Goal: Task Accomplishment & Management: Use online tool/utility

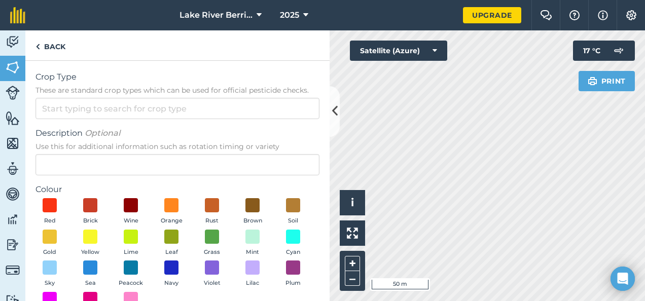
scroll to position [158, 0]
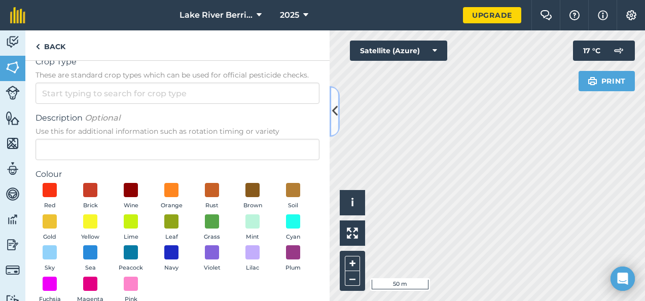
click at [332, 104] on icon at bounding box center [335, 111] width 6 height 18
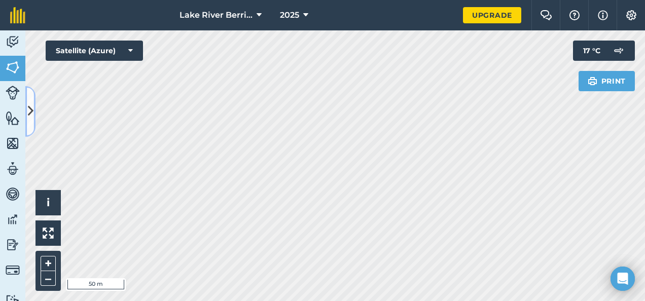
click at [30, 113] on icon at bounding box center [31, 111] width 6 height 18
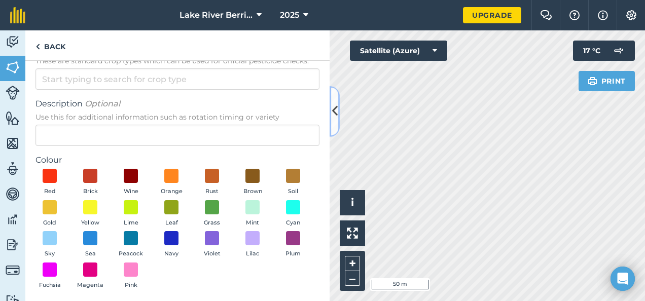
scroll to position [0, 0]
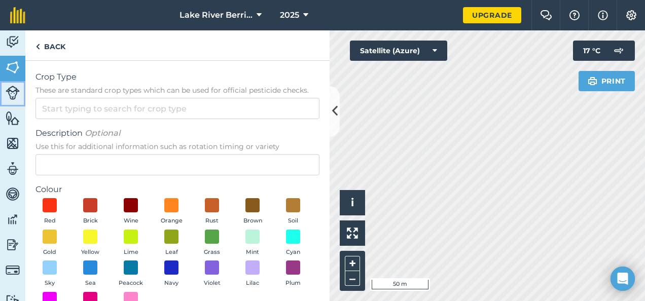
click at [14, 92] on img at bounding box center [13, 93] width 14 height 14
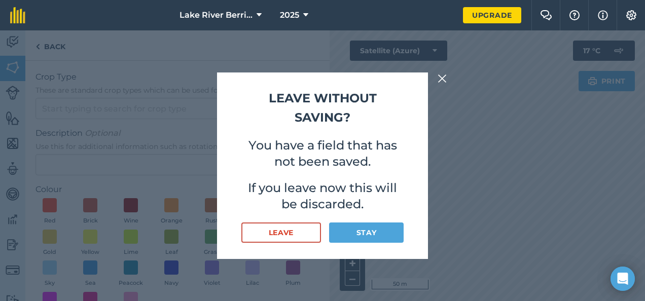
click at [444, 76] on img at bounding box center [441, 78] width 9 height 12
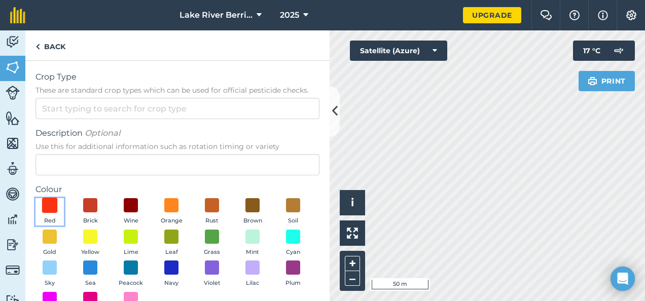
click at [51, 203] on span at bounding box center [50, 206] width 16 height 16
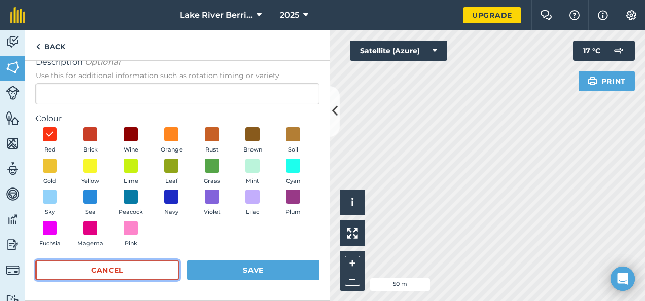
click at [107, 269] on button "Cancel" at bounding box center [106, 270] width 143 height 20
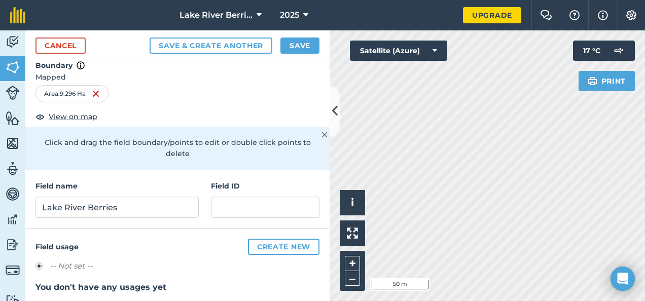
scroll to position [0, 0]
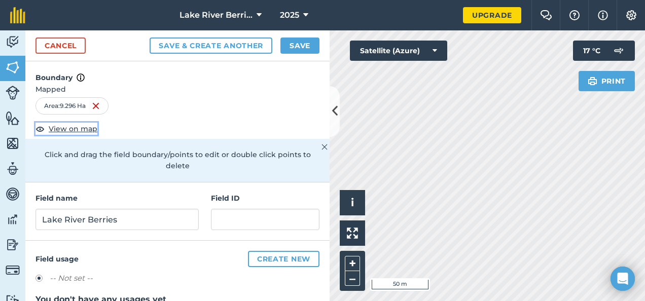
click at [72, 124] on span "View on map" at bounding box center [73, 128] width 49 height 11
click at [333, 107] on icon at bounding box center [335, 111] width 6 height 18
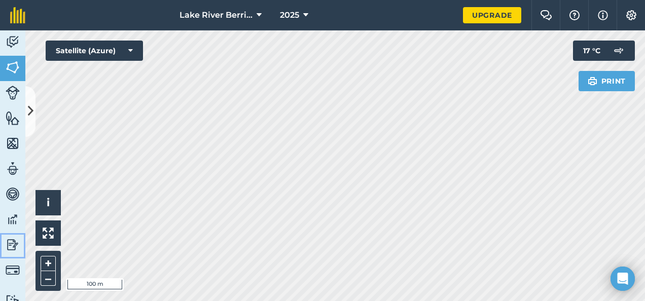
click at [10, 241] on img at bounding box center [13, 244] width 14 height 15
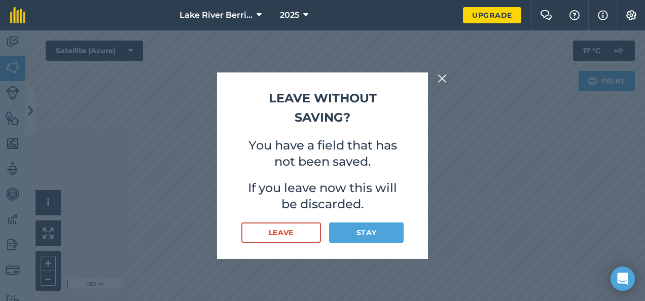
click at [441, 76] on img at bounding box center [441, 78] width 9 height 12
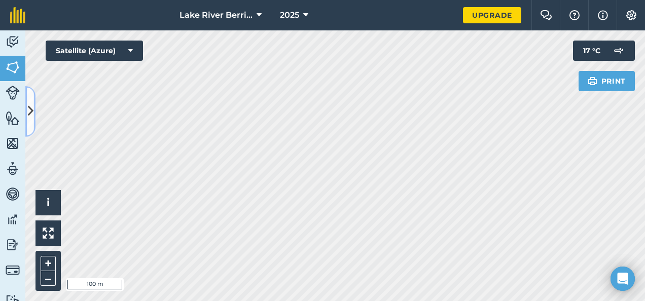
click at [28, 111] on icon at bounding box center [31, 111] width 6 height 18
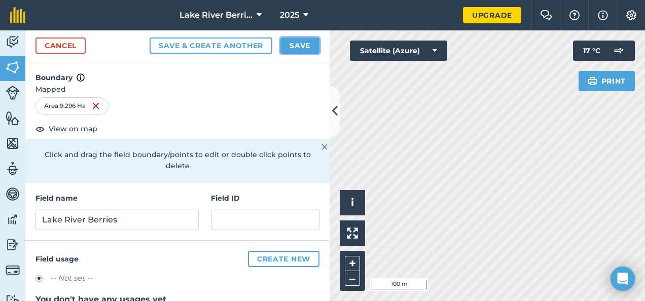
click at [293, 42] on button "Save" at bounding box center [299, 46] width 39 height 16
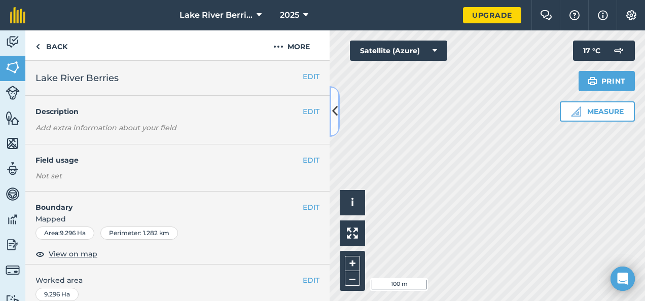
click at [335, 114] on icon at bounding box center [335, 111] width 6 height 18
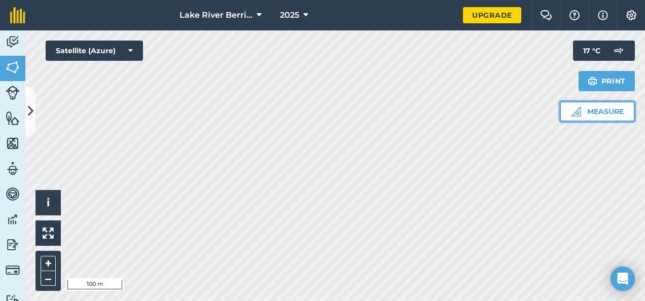
click at [590, 106] on button "Measure" at bounding box center [597, 111] width 75 height 20
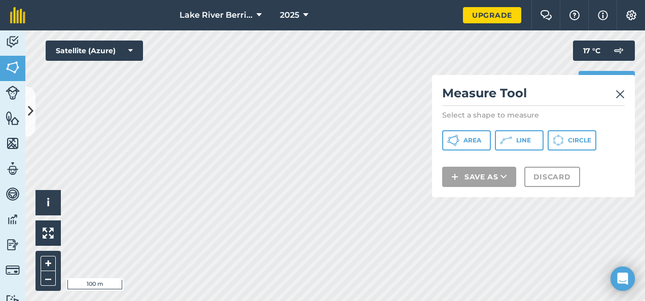
click at [621, 95] on img at bounding box center [619, 94] width 9 height 12
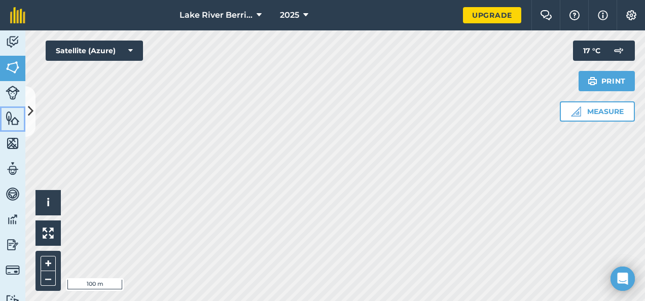
click at [13, 116] on img at bounding box center [13, 118] width 14 height 15
click at [12, 95] on img at bounding box center [13, 93] width 14 height 14
click at [9, 67] on img at bounding box center [13, 67] width 14 height 15
click at [13, 139] on img at bounding box center [13, 143] width 14 height 15
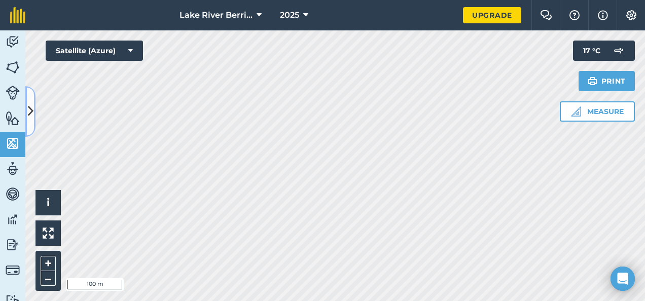
click at [29, 109] on icon at bounding box center [31, 111] width 6 height 18
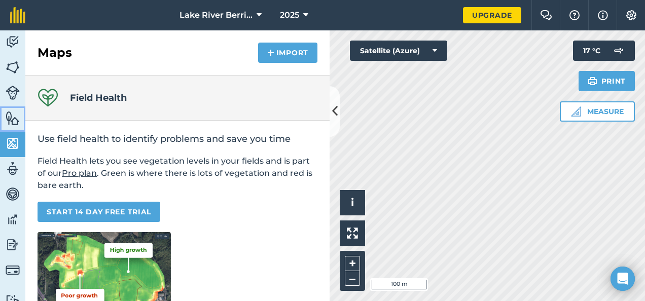
click at [13, 118] on img at bounding box center [13, 118] width 14 height 15
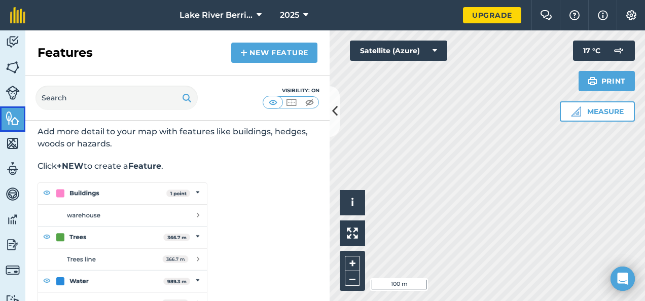
scroll to position [30, 0]
click at [271, 49] on link "New feature" at bounding box center [274, 53] width 86 height 20
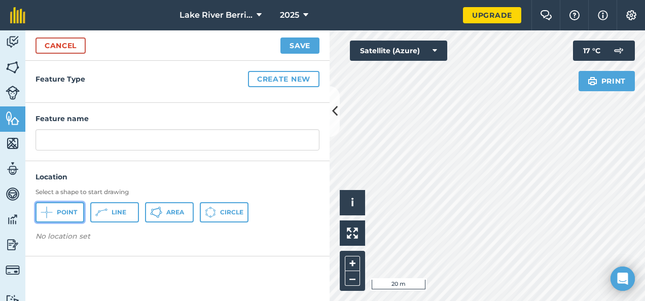
click at [67, 210] on span "Point" at bounding box center [67, 212] width 20 height 8
click at [56, 210] on button "Point" at bounding box center [59, 212] width 49 height 20
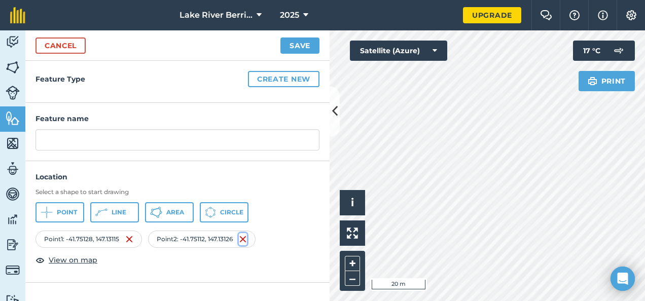
click at [247, 240] on img at bounding box center [243, 239] width 8 height 12
click at [130, 238] on img at bounding box center [127, 239] width 8 height 12
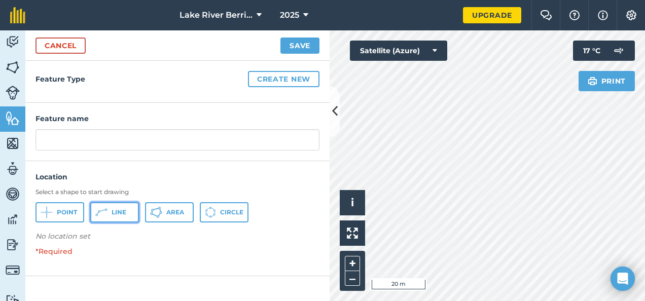
click at [121, 209] on span "Line" at bounding box center [119, 212] width 15 height 8
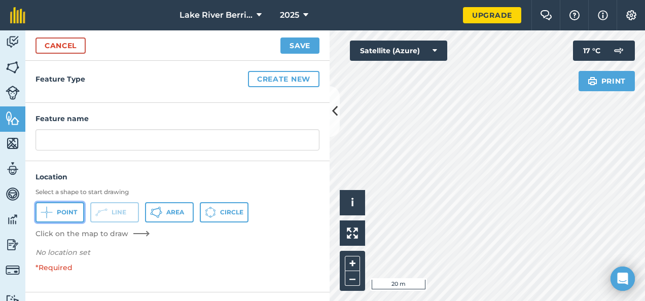
click at [48, 211] on icon at bounding box center [47, 212] width 12 height 12
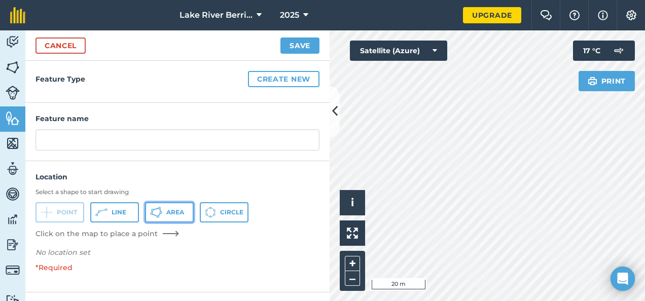
click at [159, 212] on icon at bounding box center [156, 212] width 12 height 12
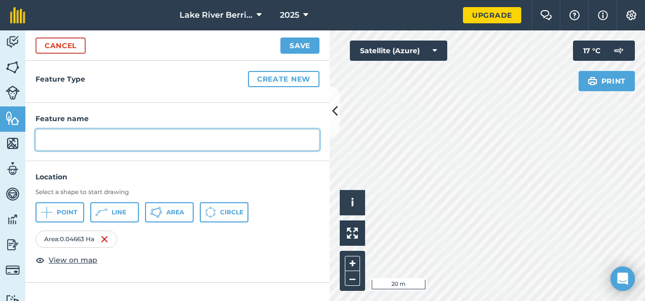
click at [62, 139] on input "text" at bounding box center [177, 139] width 284 height 21
type input "Storage and cool room"
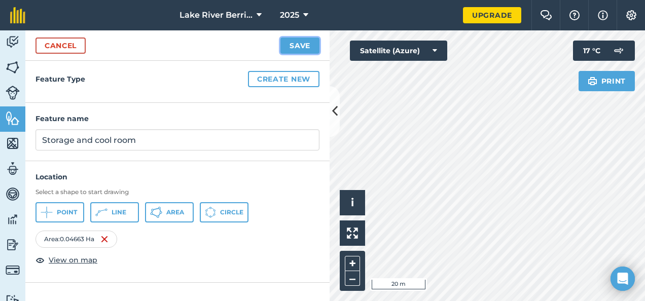
click at [300, 43] on button "Save" at bounding box center [299, 46] width 39 height 16
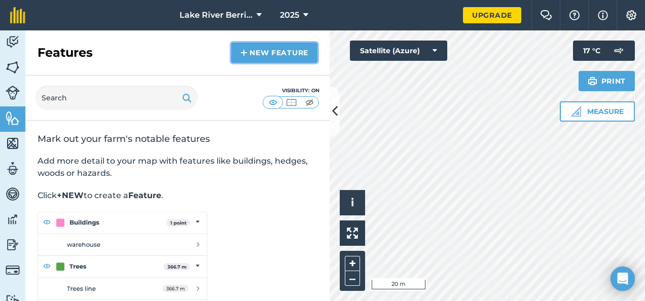
click at [282, 51] on link "New feature" at bounding box center [274, 53] width 86 height 20
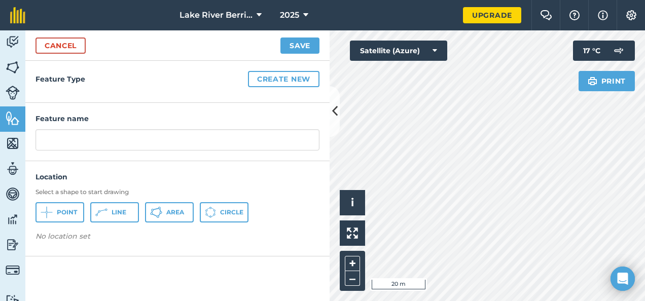
click at [328, 110] on div "Feature name" at bounding box center [177, 132] width 304 height 58
click at [337, 111] on icon at bounding box center [335, 111] width 6 height 18
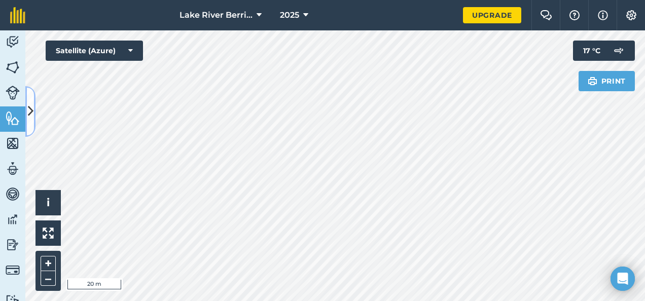
click at [32, 104] on icon at bounding box center [31, 111] width 6 height 18
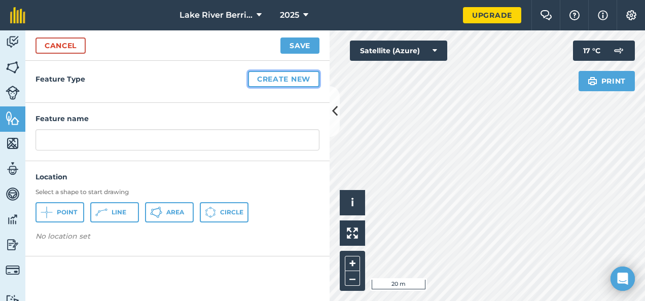
click at [291, 75] on button "Create new" at bounding box center [283, 79] width 71 height 16
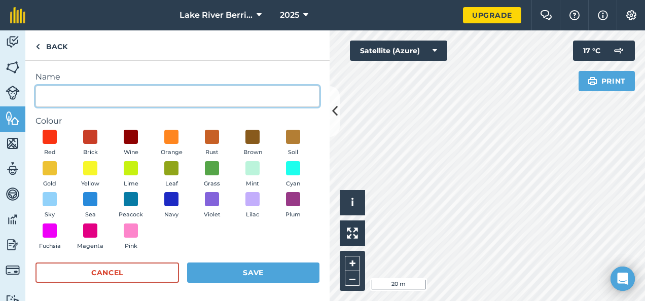
click at [64, 92] on input "Name" at bounding box center [177, 96] width 284 height 21
type input "Storage and Cool Room"
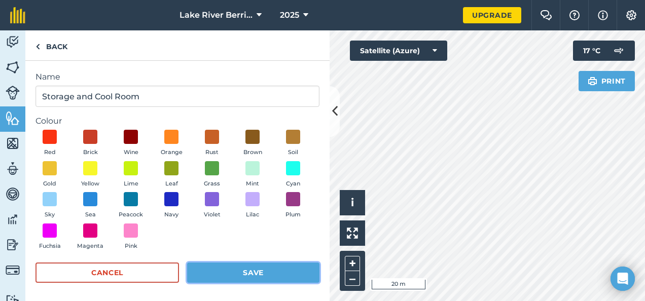
click at [252, 273] on button "Save" at bounding box center [253, 273] width 132 height 20
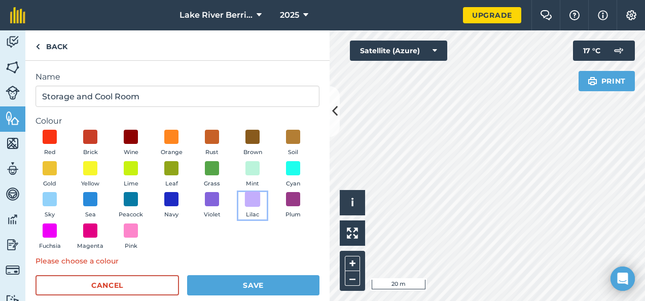
click at [245, 207] on span at bounding box center [253, 200] width 16 height 16
click at [92, 138] on span at bounding box center [91, 137] width 16 height 16
click at [245, 207] on span at bounding box center [253, 200] width 16 height 16
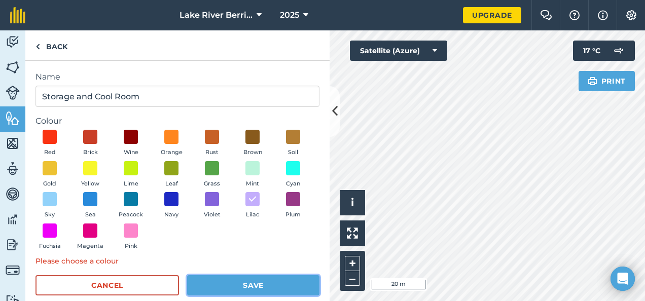
click at [249, 286] on button "Save" at bounding box center [253, 285] width 132 height 20
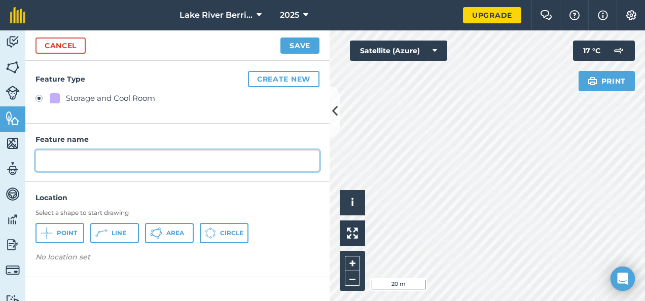
click at [63, 160] on input "text" at bounding box center [177, 160] width 284 height 21
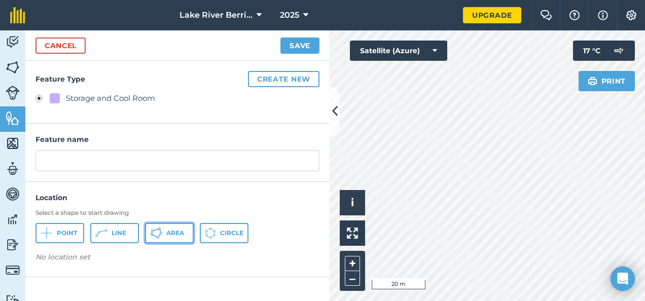
click at [174, 233] on span "Area" at bounding box center [175, 233] width 18 height 8
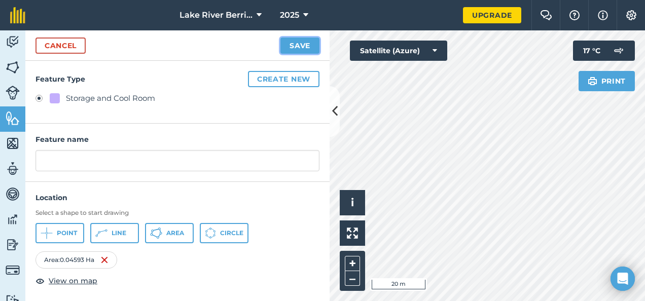
click at [307, 42] on button "Save" at bounding box center [299, 46] width 39 height 16
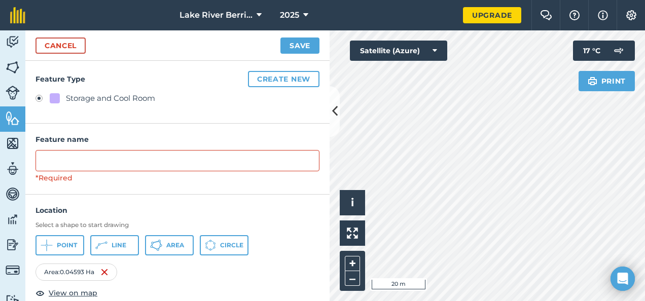
click at [291, 213] on h4 "Location" at bounding box center [177, 210] width 284 height 11
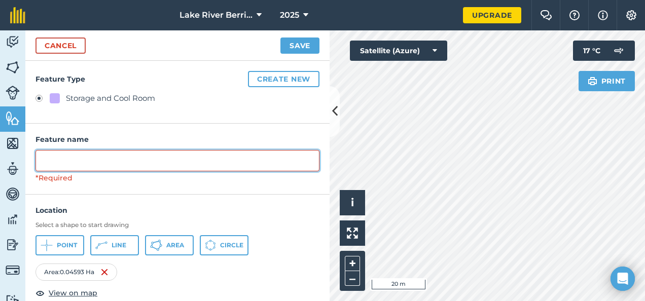
click at [110, 160] on input "text" at bounding box center [177, 160] width 284 height 21
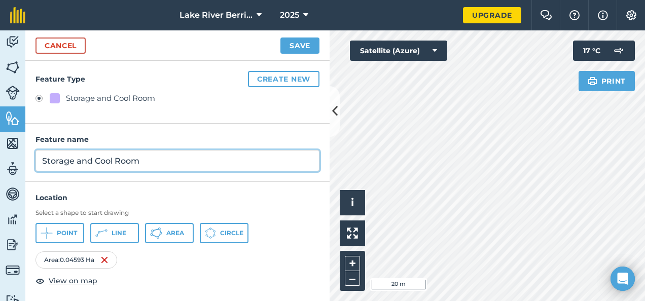
type input "Storage and Cool Room"
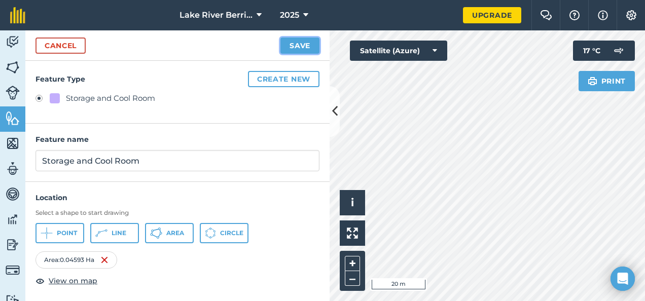
click at [300, 41] on button "Save" at bounding box center [299, 46] width 39 height 16
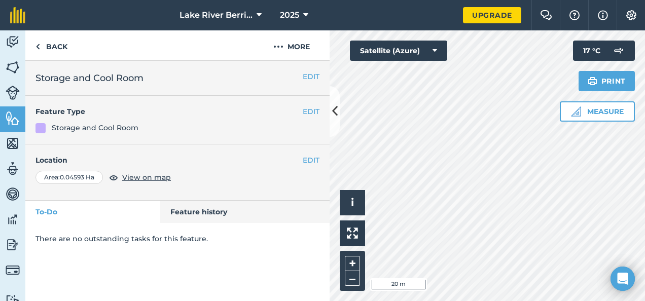
click at [257, 184] on div "EDIT Location Area : 0.04593 Ha View on map" at bounding box center [177, 172] width 304 height 56
click at [52, 45] on link "Back" at bounding box center [51, 45] width 52 height 30
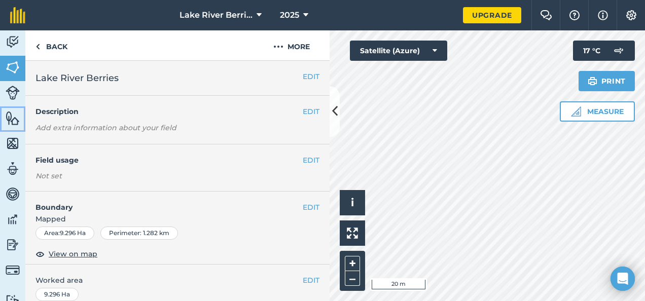
click at [16, 117] on img at bounding box center [13, 118] width 14 height 15
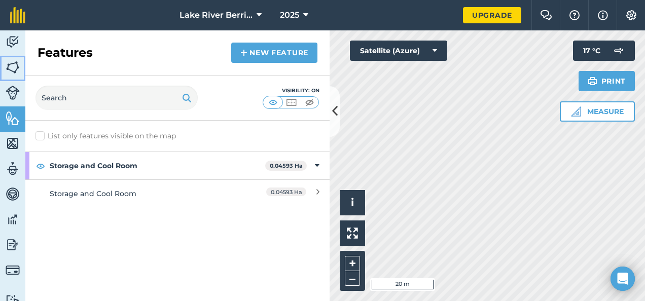
click at [17, 66] on img at bounding box center [13, 67] width 14 height 15
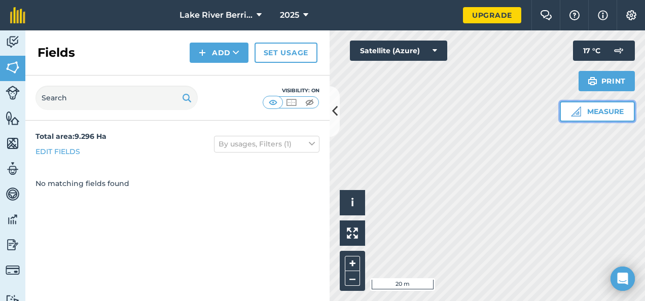
click at [588, 109] on button "Measure" at bounding box center [597, 111] width 75 height 20
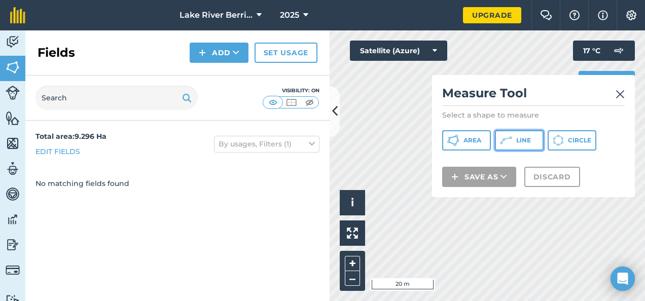
click at [526, 136] on span "Line" at bounding box center [523, 140] width 15 height 8
click at [618, 93] on img at bounding box center [619, 94] width 9 height 12
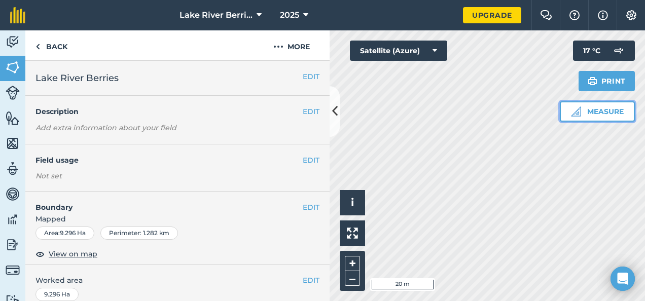
click at [610, 113] on button "Measure" at bounding box center [597, 111] width 75 height 20
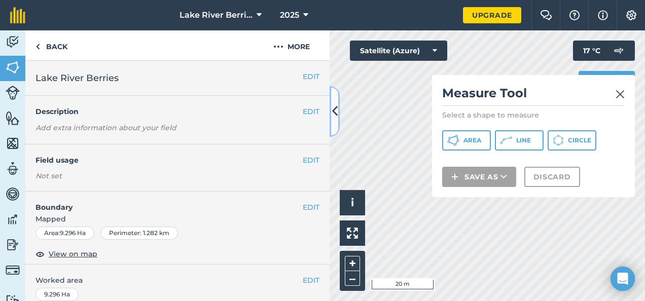
click at [333, 108] on icon at bounding box center [335, 111] width 6 height 18
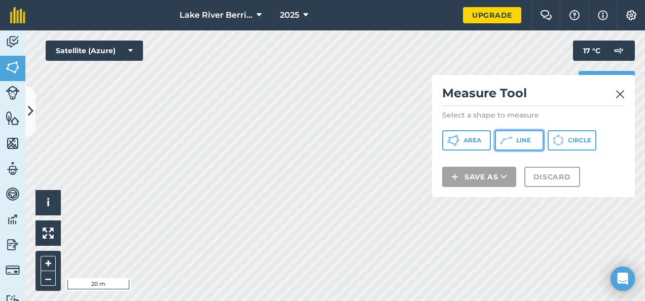
click at [525, 137] on span "Line" at bounding box center [523, 140] width 15 height 8
click at [618, 93] on img at bounding box center [619, 94] width 9 height 12
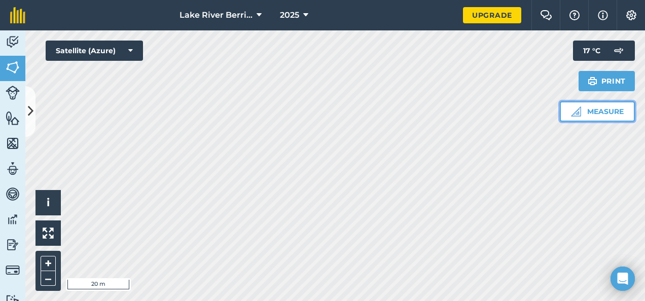
click at [597, 113] on button "Measure" at bounding box center [597, 111] width 75 height 20
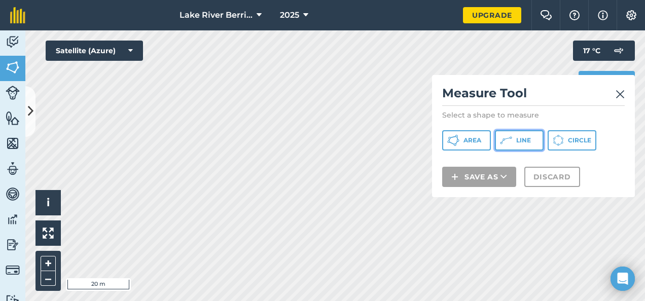
click at [515, 141] on button "Line" at bounding box center [519, 140] width 49 height 20
click at [620, 92] on img at bounding box center [619, 94] width 9 height 12
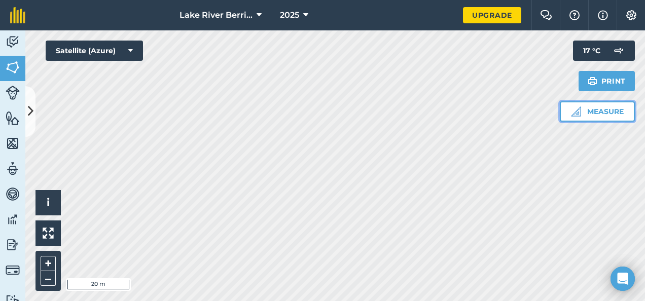
click at [606, 109] on button "Measure" at bounding box center [597, 111] width 75 height 20
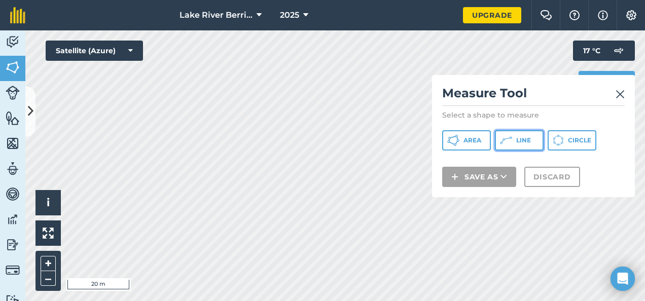
click at [516, 139] on span "Line" at bounding box center [523, 140] width 15 height 8
click at [619, 93] on img at bounding box center [619, 94] width 9 height 12
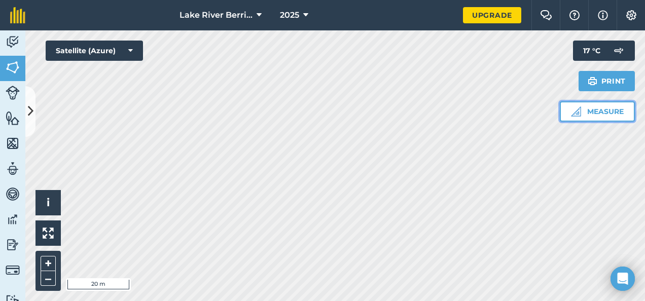
click at [579, 109] on img at bounding box center [576, 111] width 10 height 10
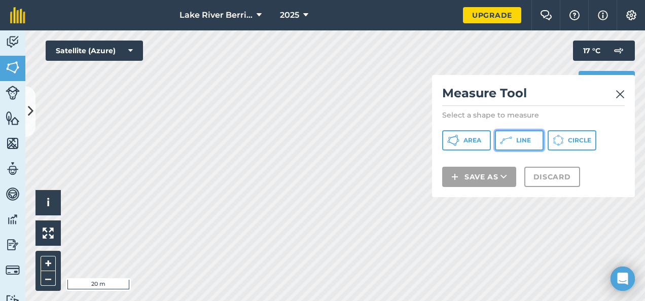
click at [531, 139] on button "Line" at bounding box center [519, 140] width 49 height 20
click at [616, 92] on img at bounding box center [619, 94] width 9 height 12
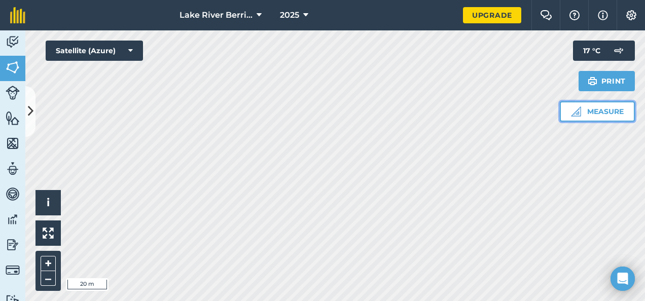
click at [583, 111] on button "Measure" at bounding box center [597, 111] width 75 height 20
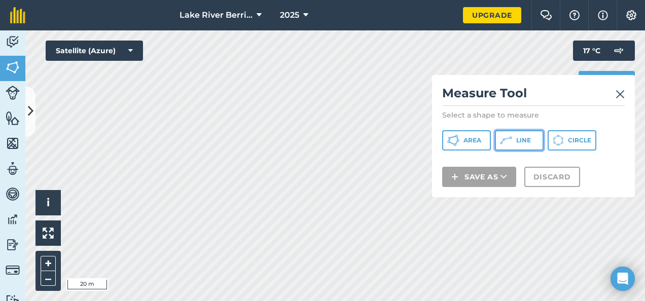
click at [528, 140] on span "Line" at bounding box center [523, 140] width 15 height 8
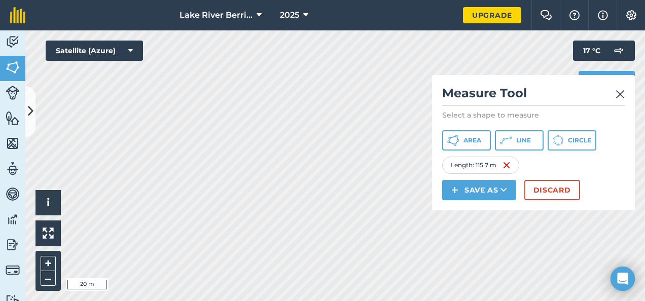
click at [617, 92] on img at bounding box center [619, 94] width 9 height 12
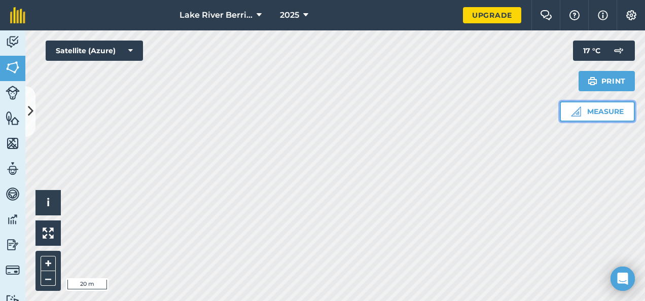
click at [600, 113] on button "Measure" at bounding box center [597, 111] width 75 height 20
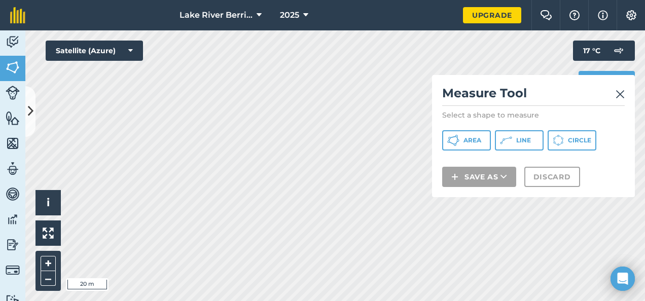
click at [620, 91] on img at bounding box center [619, 94] width 9 height 12
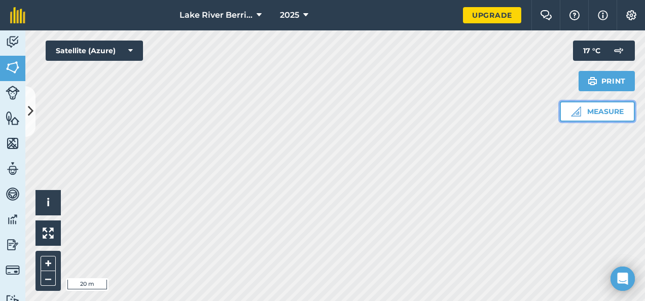
click at [607, 111] on button "Measure" at bounding box center [597, 111] width 75 height 20
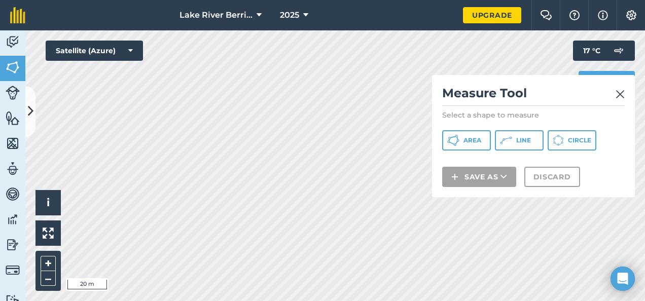
click at [621, 94] on img at bounding box center [619, 94] width 9 height 12
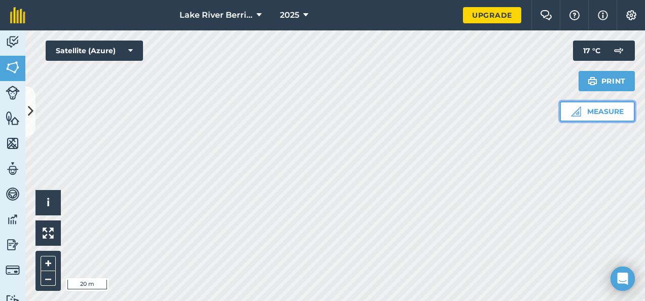
click at [607, 113] on button "Measure" at bounding box center [597, 111] width 75 height 20
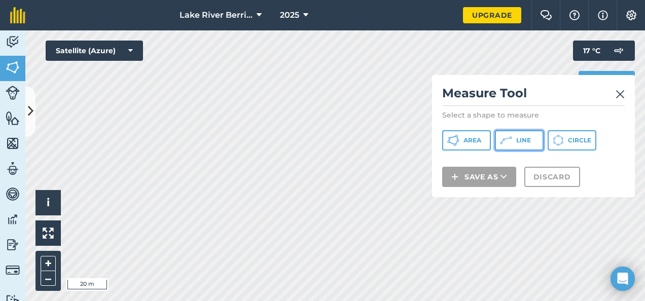
click at [517, 137] on span "Line" at bounding box center [523, 140] width 15 height 8
click at [621, 91] on img at bounding box center [619, 94] width 9 height 12
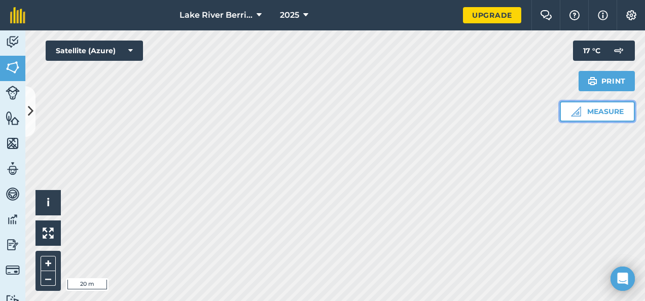
click at [603, 108] on button "Measure" at bounding box center [597, 111] width 75 height 20
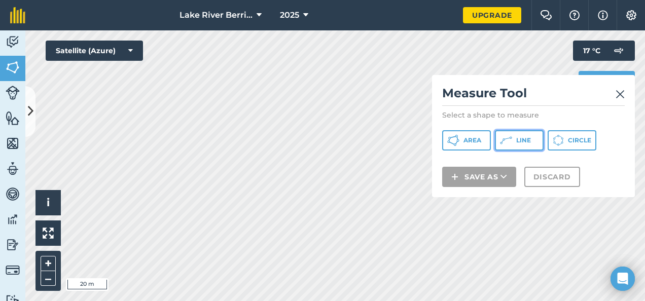
click at [513, 136] on button "Line" at bounding box center [519, 140] width 49 height 20
click at [622, 93] on img at bounding box center [619, 94] width 9 height 12
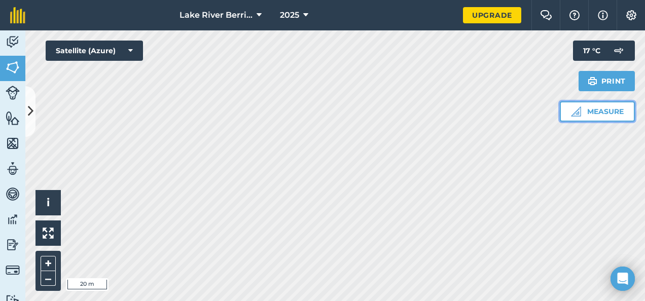
click at [579, 109] on img at bounding box center [576, 111] width 10 height 10
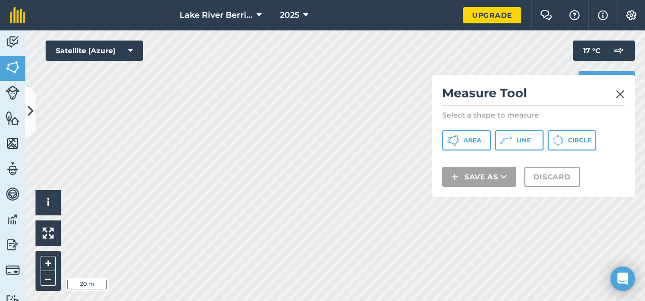
click at [619, 92] on img at bounding box center [619, 94] width 9 height 12
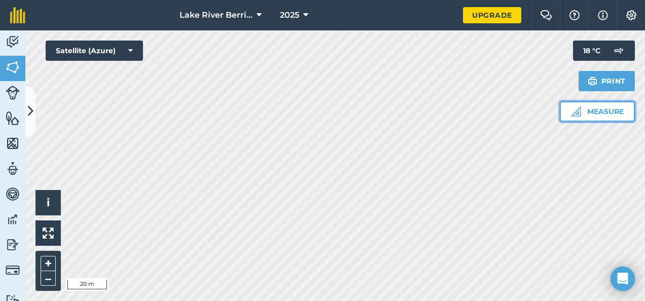
click at [596, 108] on button "Measure" at bounding box center [597, 111] width 75 height 20
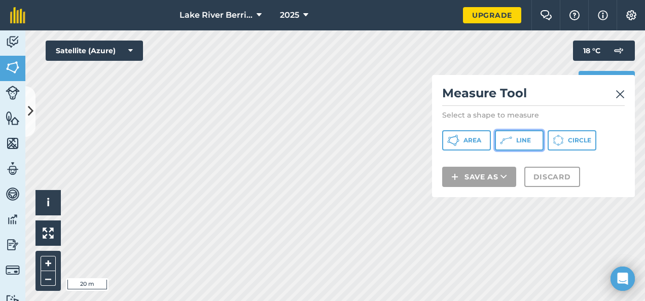
click at [518, 143] on span "Line" at bounding box center [523, 140] width 15 height 8
click at [620, 91] on img at bounding box center [619, 94] width 9 height 12
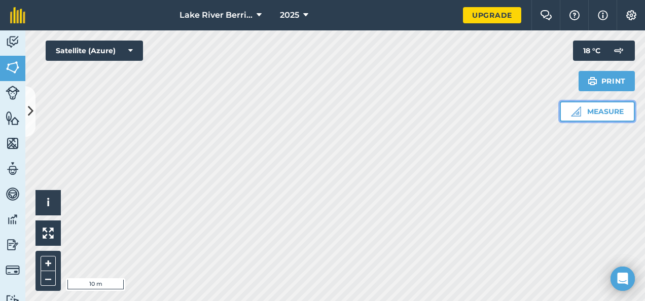
click at [589, 107] on button "Measure" at bounding box center [597, 111] width 75 height 20
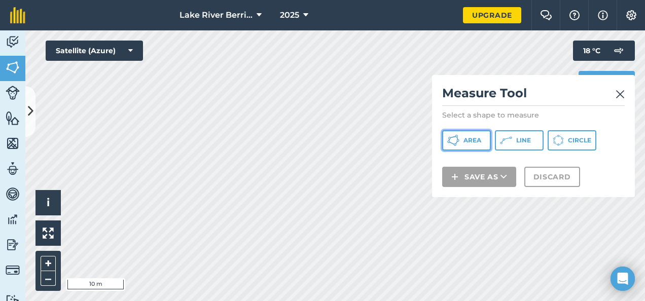
click at [474, 138] on span "Area" at bounding box center [472, 140] width 18 height 8
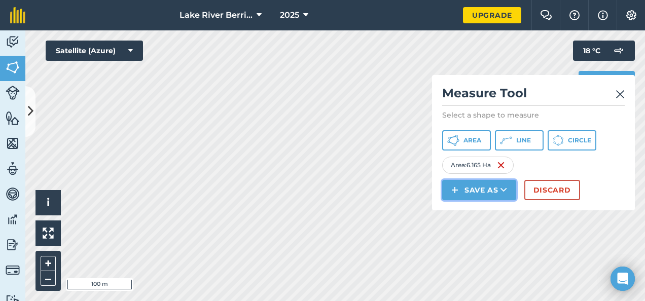
click at [503, 186] on icon at bounding box center [503, 190] width 7 height 10
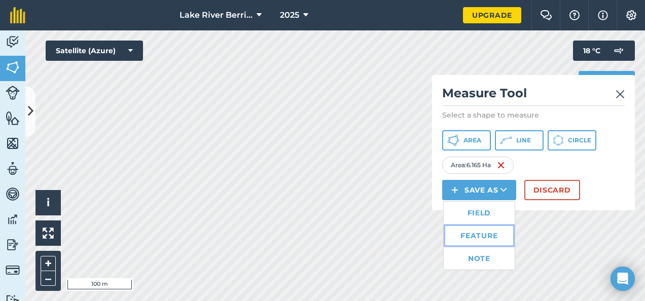
click at [484, 234] on link "Feature" at bounding box center [479, 236] width 71 height 22
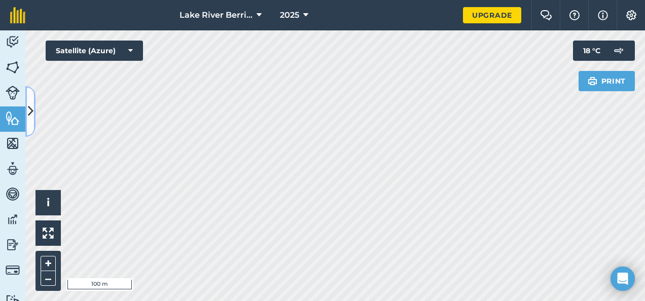
click at [28, 110] on icon at bounding box center [31, 111] width 6 height 18
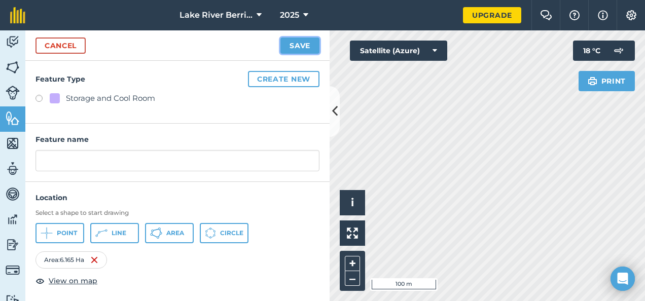
click at [297, 42] on button "Save" at bounding box center [299, 46] width 39 height 16
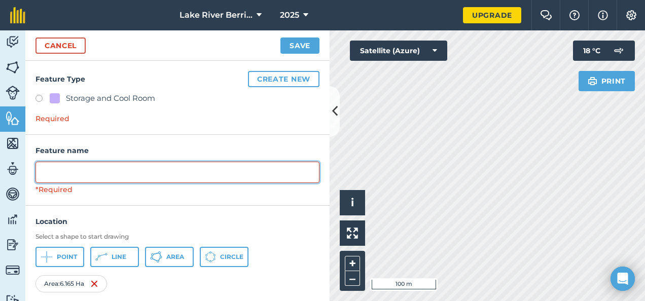
click at [76, 168] on input "text" at bounding box center [177, 172] width 284 height 21
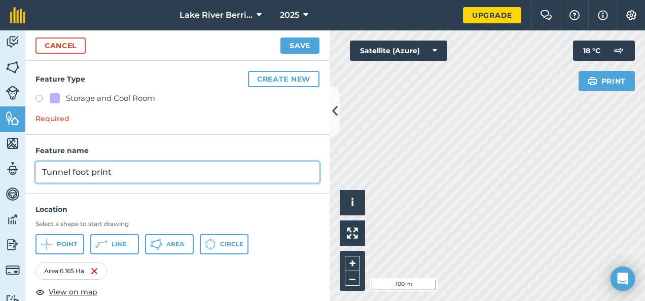
type input "Tunnel foot print"
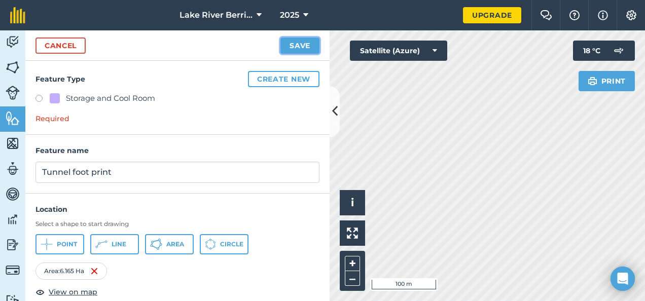
click at [304, 42] on button "Save" at bounding box center [299, 46] width 39 height 16
click at [271, 77] on button "Create new" at bounding box center [283, 79] width 71 height 16
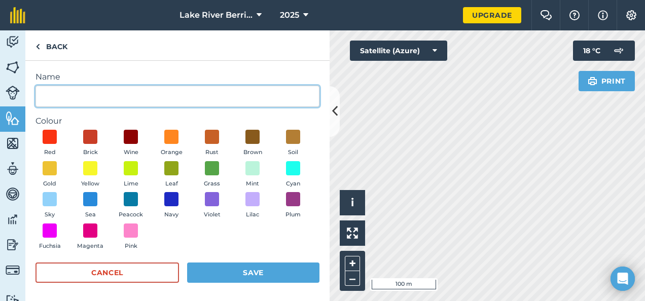
click at [88, 97] on input "Name" at bounding box center [177, 96] width 284 height 21
type input "Tunnel Foot Print"
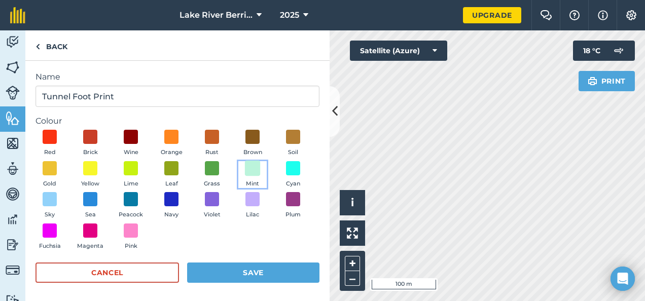
click at [245, 176] on span at bounding box center [253, 168] width 16 height 16
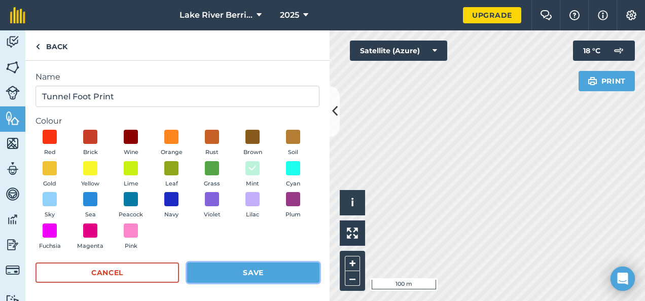
click at [240, 274] on button "Save" at bounding box center [253, 273] width 132 height 20
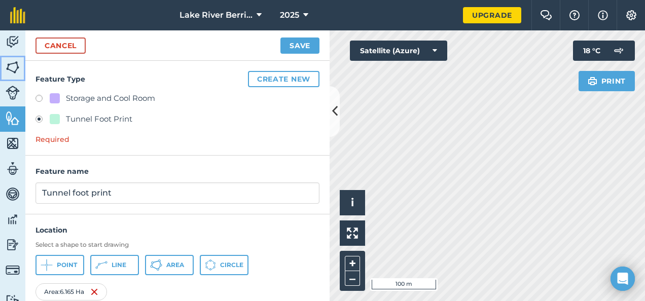
click at [17, 62] on img at bounding box center [13, 67] width 14 height 15
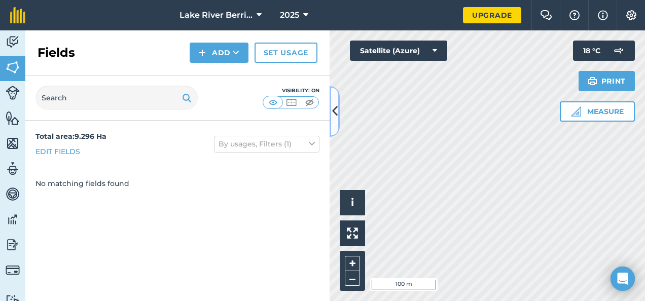
click at [334, 108] on icon at bounding box center [335, 111] width 6 height 18
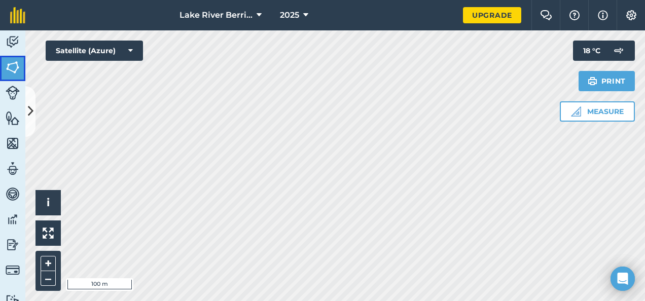
click at [12, 67] on img at bounding box center [13, 67] width 14 height 15
click at [612, 108] on button "Measure" at bounding box center [597, 111] width 75 height 20
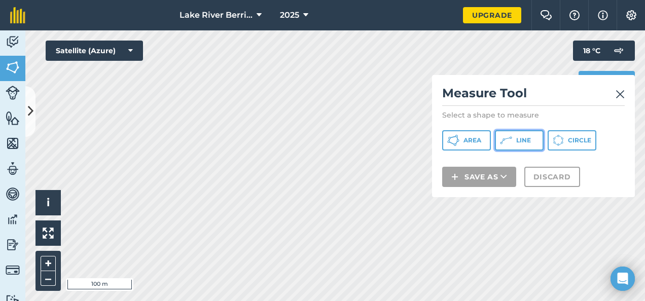
click at [510, 139] on icon at bounding box center [506, 140] width 12 height 12
click at [621, 95] on img at bounding box center [619, 94] width 9 height 12
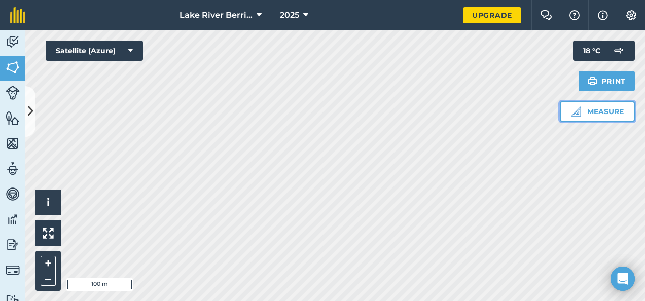
click at [598, 109] on button "Measure" at bounding box center [597, 111] width 75 height 20
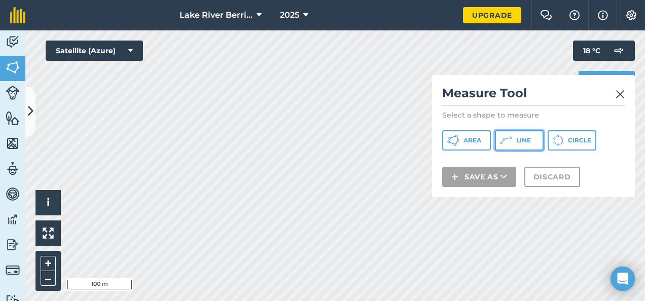
click at [518, 138] on span "Line" at bounding box center [523, 140] width 15 height 8
click at [620, 92] on img at bounding box center [619, 94] width 9 height 12
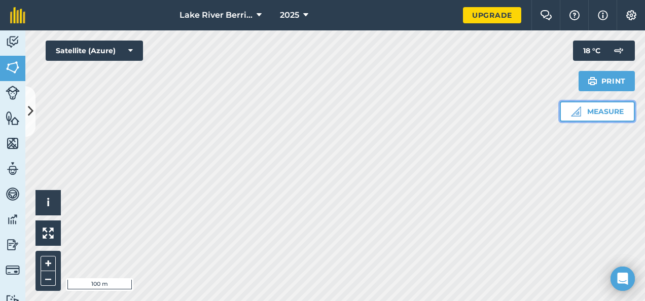
click at [595, 109] on button "Measure" at bounding box center [597, 111] width 75 height 20
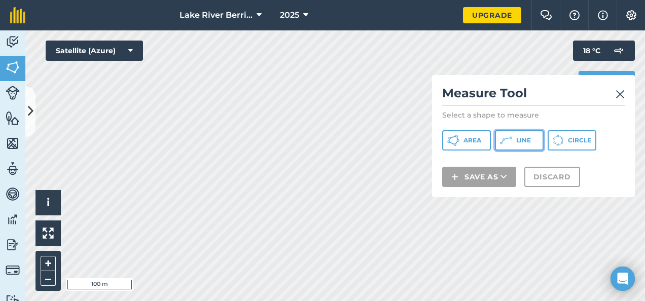
click at [528, 140] on span "Line" at bounding box center [523, 140] width 15 height 8
click at [618, 94] on img at bounding box center [619, 94] width 9 height 12
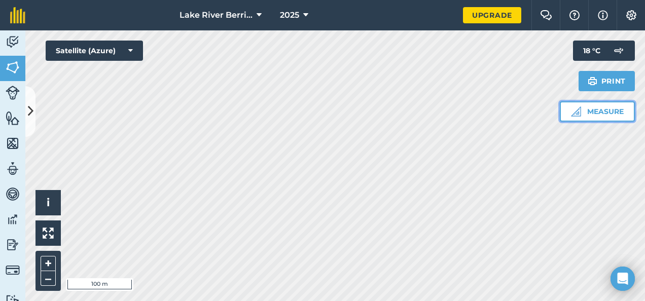
click at [587, 109] on button "Measure" at bounding box center [597, 111] width 75 height 20
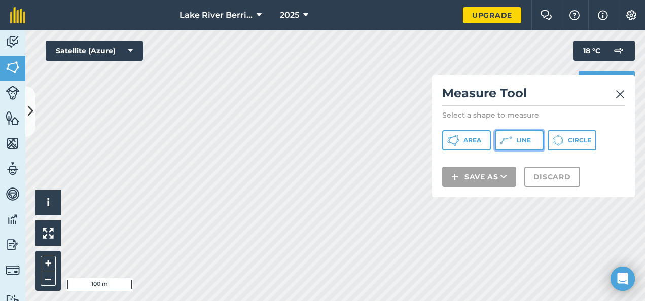
click at [526, 137] on span "Line" at bounding box center [523, 140] width 15 height 8
click at [622, 92] on img at bounding box center [619, 94] width 9 height 12
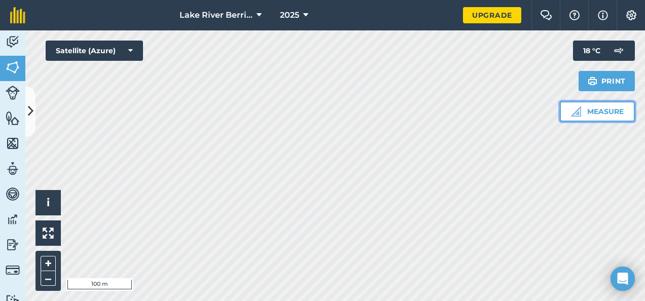
click at [583, 110] on button "Measure" at bounding box center [597, 111] width 75 height 20
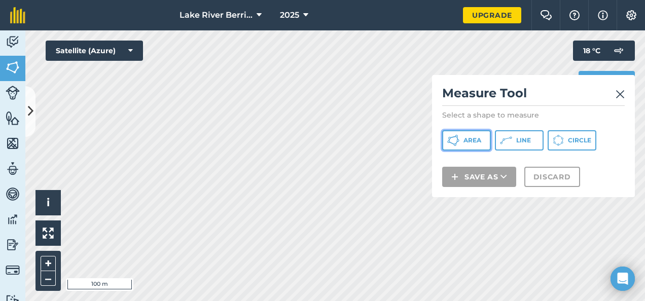
click at [465, 139] on span "Area" at bounding box center [472, 140] width 18 height 8
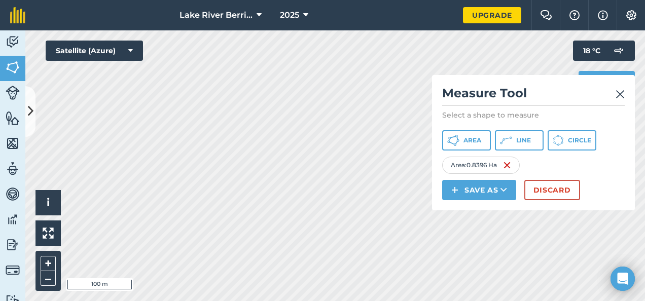
click at [620, 91] on img at bounding box center [619, 94] width 9 height 12
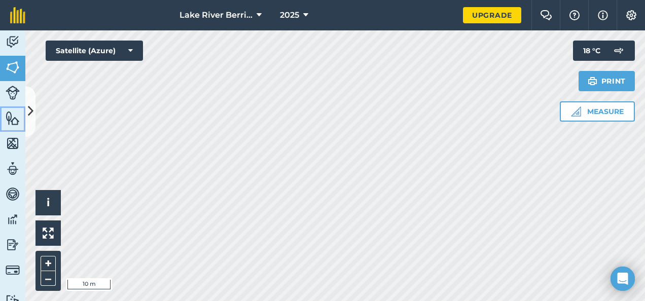
click at [13, 114] on img at bounding box center [13, 118] width 14 height 15
click at [8, 120] on img at bounding box center [13, 118] width 14 height 15
click at [33, 109] on button at bounding box center [30, 111] width 10 height 51
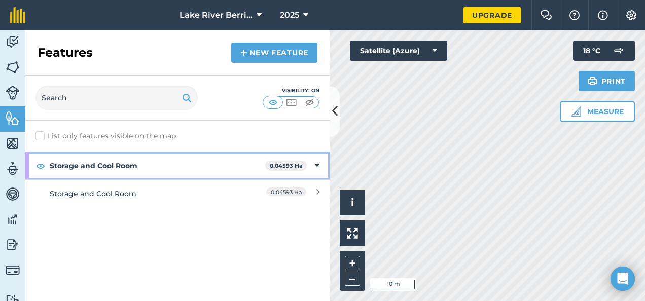
click at [117, 163] on strong "Storage and Cool Room" at bounding box center [157, 165] width 215 height 27
click at [117, 163] on strong "Storage and Cool Room" at bounding box center [158, 165] width 217 height 27
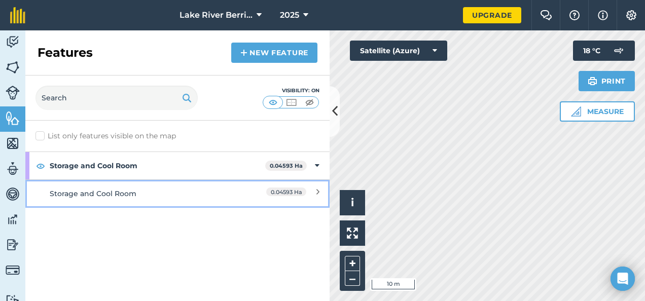
click at [117, 192] on div "Storage and Cool Room" at bounding box center [140, 193] width 180 height 11
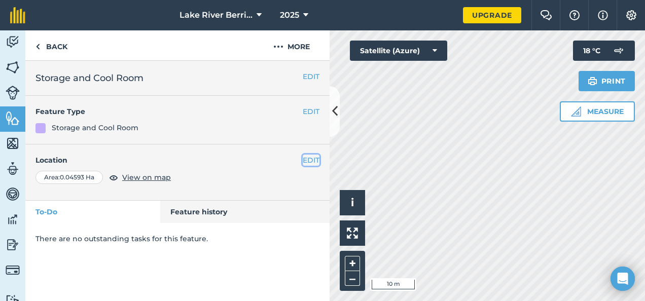
click at [313, 160] on button "EDIT" at bounding box center [311, 160] width 17 height 11
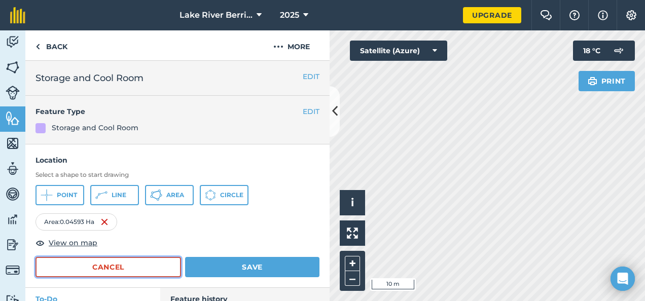
click at [121, 264] on button "Cancel" at bounding box center [107, 267] width 145 height 20
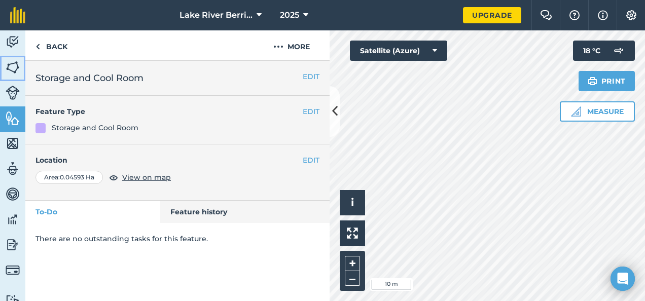
click at [13, 67] on img at bounding box center [13, 67] width 14 height 15
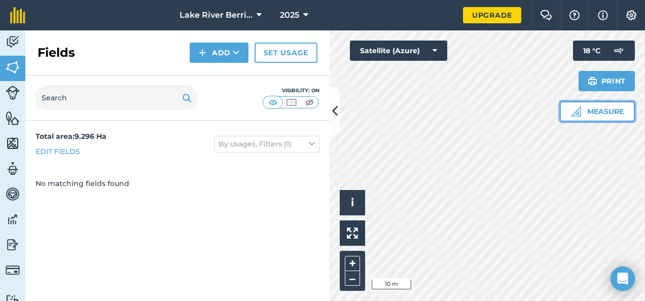
click at [601, 111] on button "Measure" at bounding box center [597, 111] width 75 height 20
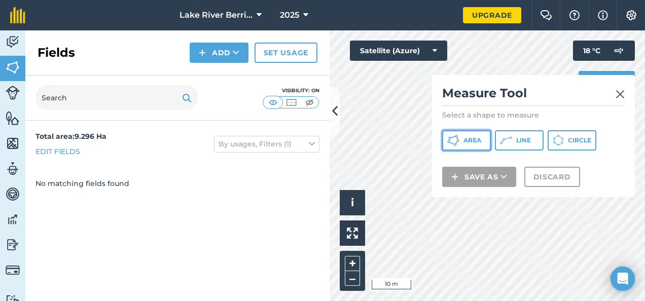
click at [461, 136] on button "Area" at bounding box center [466, 140] width 49 height 20
click at [333, 116] on icon at bounding box center [335, 111] width 6 height 18
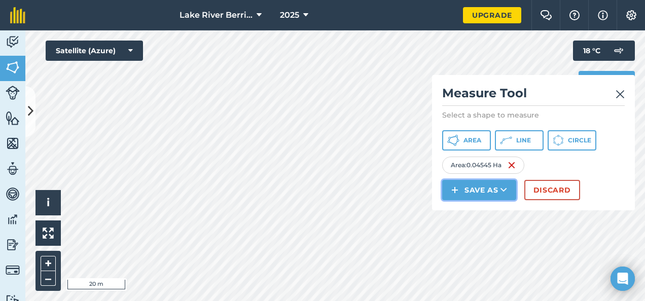
click at [480, 190] on button "Save as" at bounding box center [479, 190] width 74 height 20
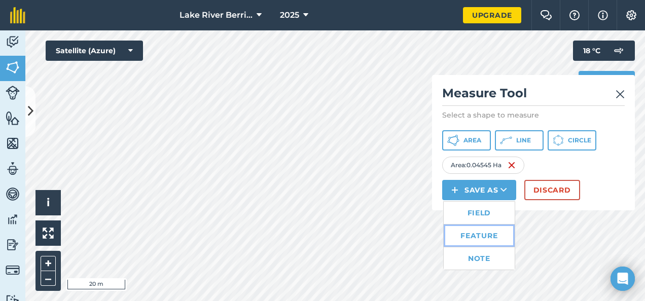
click at [481, 232] on link "Feature" at bounding box center [479, 236] width 71 height 22
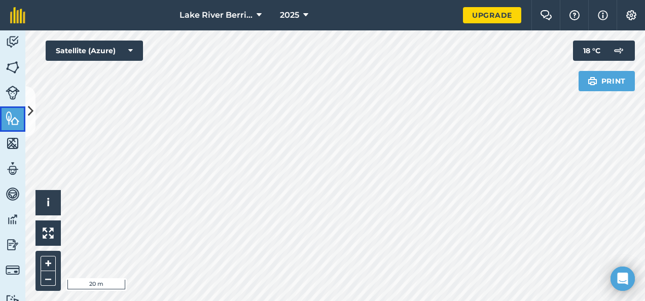
click at [18, 117] on img at bounding box center [13, 118] width 14 height 15
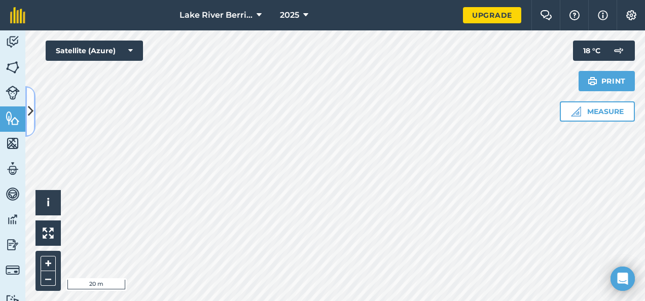
click at [29, 107] on icon at bounding box center [31, 111] width 6 height 18
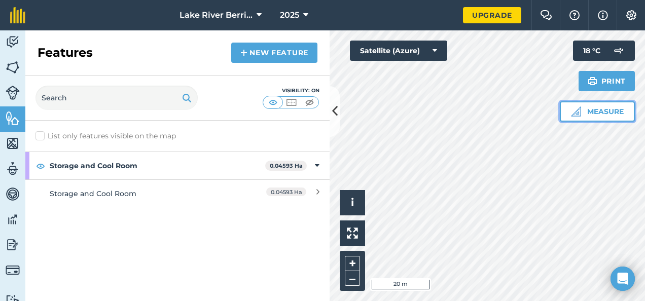
click at [602, 109] on button "Measure" at bounding box center [597, 111] width 75 height 20
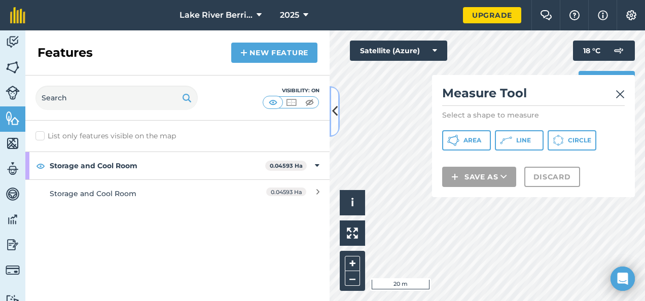
click at [333, 109] on icon at bounding box center [335, 111] width 6 height 18
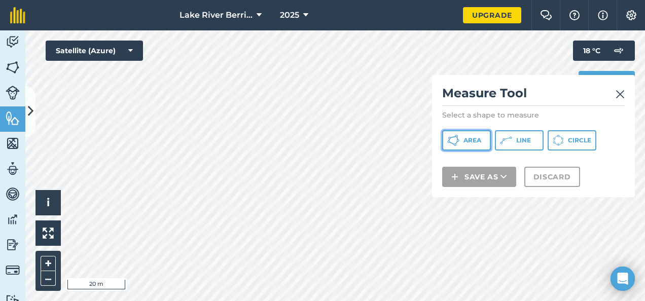
click at [470, 137] on span "Area" at bounding box center [472, 140] width 18 height 8
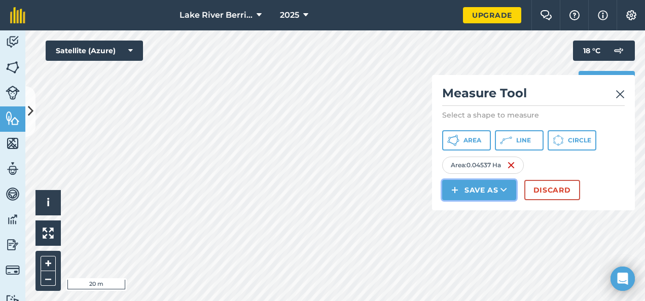
click at [478, 189] on button "Save as" at bounding box center [479, 190] width 74 height 20
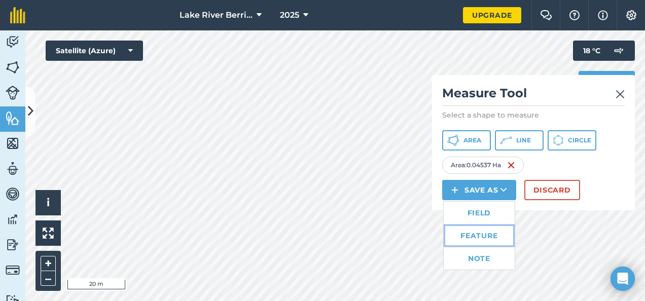
click at [481, 231] on link "Feature" at bounding box center [479, 236] width 71 height 22
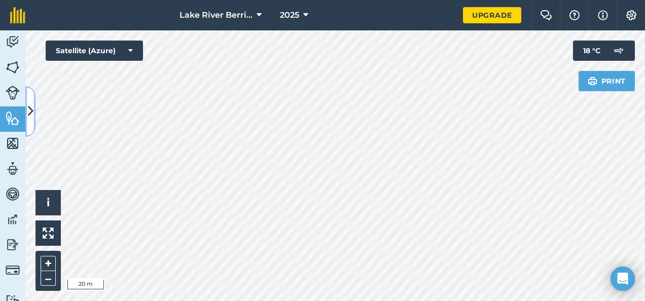
click at [30, 116] on icon at bounding box center [31, 111] width 6 height 18
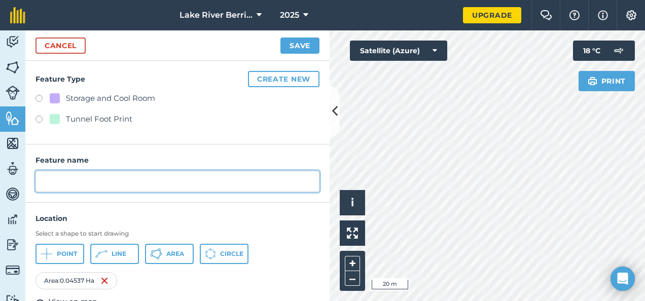
click at [92, 178] on input "text" at bounding box center [177, 181] width 284 height 21
type input "Cool Room and Storage"
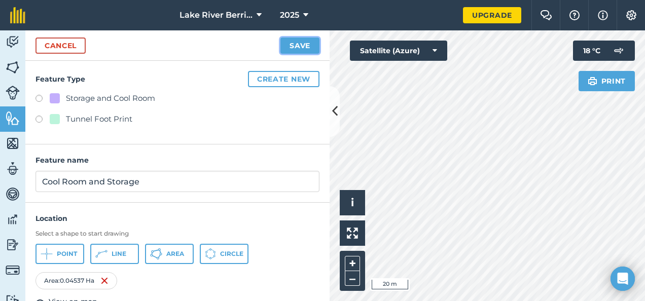
click at [302, 47] on button "Save" at bounding box center [299, 46] width 39 height 16
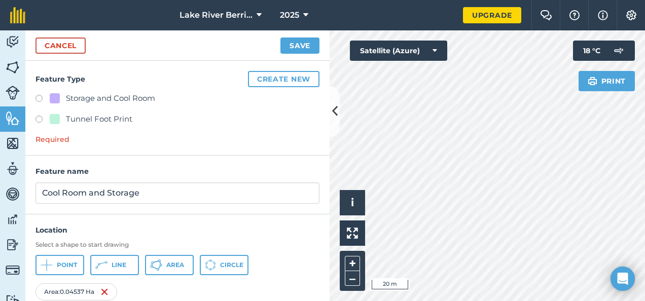
click at [39, 98] on label at bounding box center [42, 100] width 14 height 10
radio input "true"
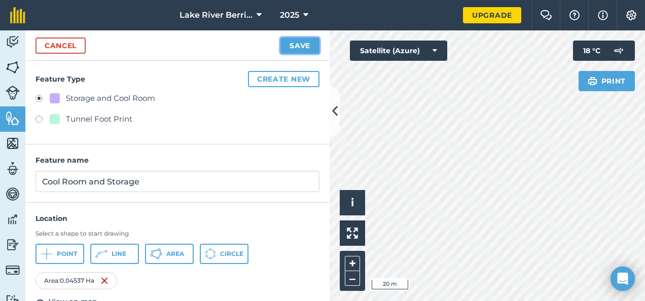
click at [304, 44] on button "Save" at bounding box center [299, 46] width 39 height 16
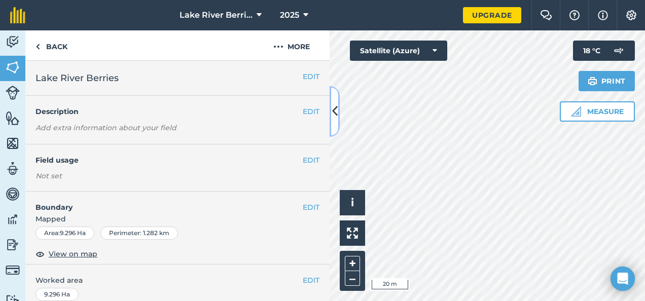
click at [336, 117] on icon at bounding box center [335, 111] width 6 height 18
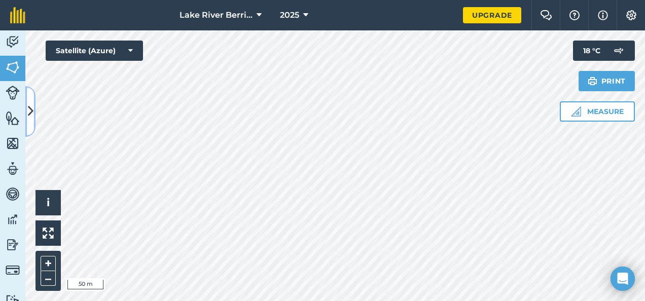
click at [31, 104] on icon at bounding box center [31, 111] width 6 height 18
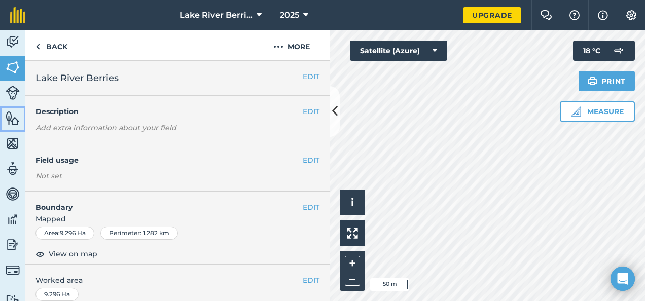
click at [15, 117] on img at bounding box center [13, 118] width 14 height 15
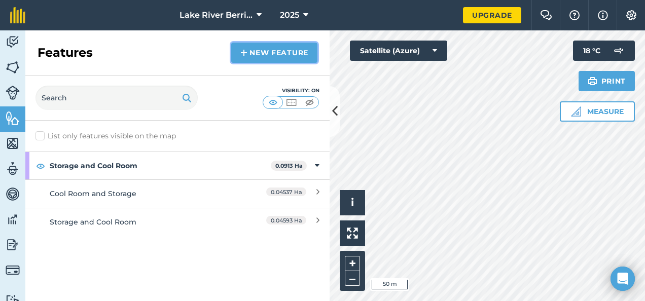
click at [278, 48] on link "New feature" at bounding box center [274, 53] width 86 height 20
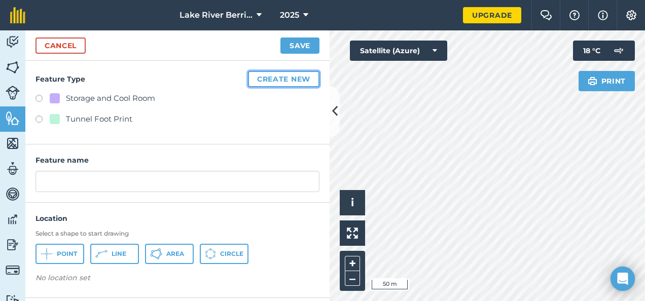
click at [286, 80] on button "Create new" at bounding box center [283, 79] width 71 height 16
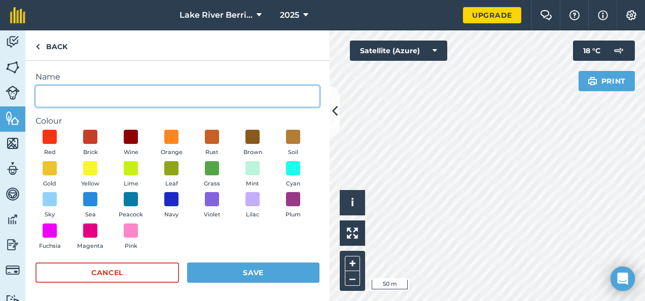
click at [81, 92] on input "Name" at bounding box center [177, 96] width 284 height 21
type input "Tunnel Foot Print"
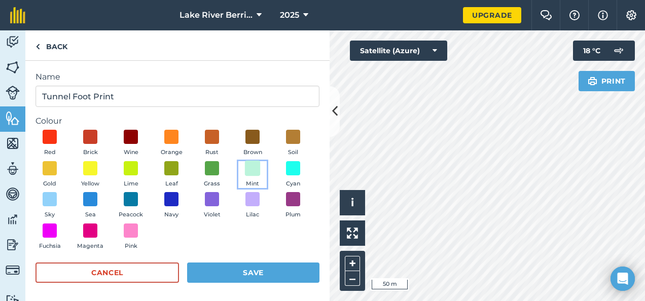
click at [245, 176] on span at bounding box center [253, 168] width 16 height 16
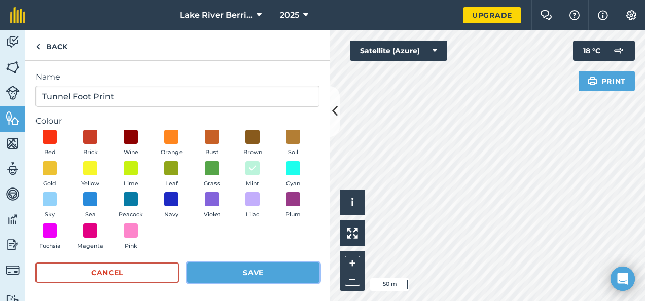
click at [250, 275] on button "Save" at bounding box center [253, 273] width 132 height 20
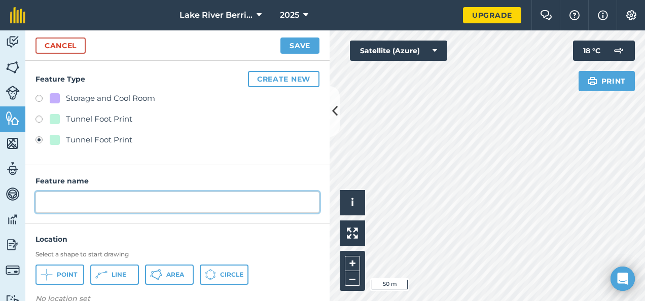
click at [95, 202] on input "text" at bounding box center [177, 202] width 284 height 21
type input "Tunnels"
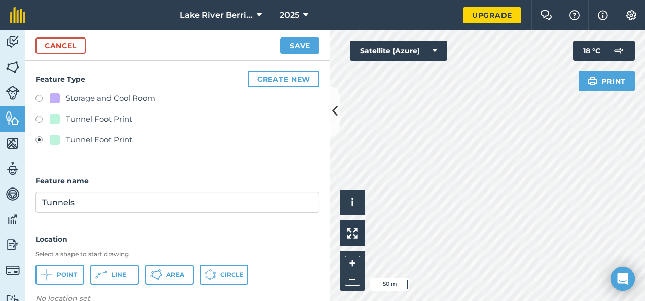
click at [38, 117] on label at bounding box center [42, 121] width 14 height 10
radio input "true"
click at [39, 138] on label at bounding box center [42, 141] width 14 height 10
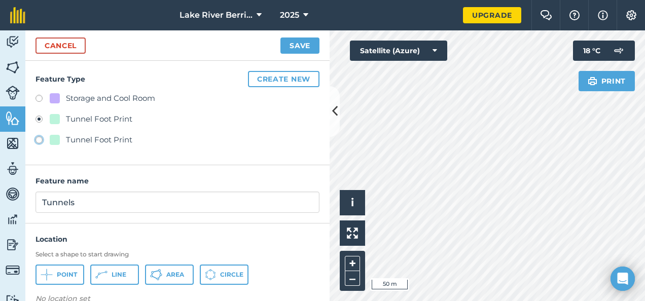
radio input "true"
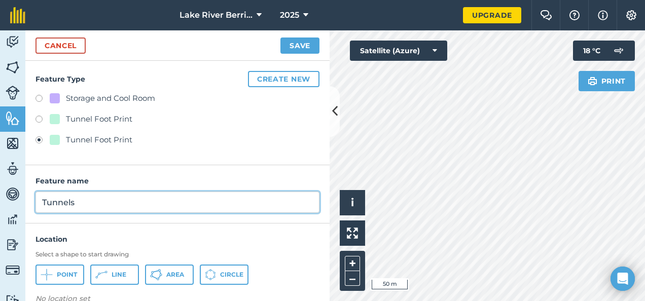
click at [90, 208] on input "Tunnels" at bounding box center [177, 202] width 284 height 21
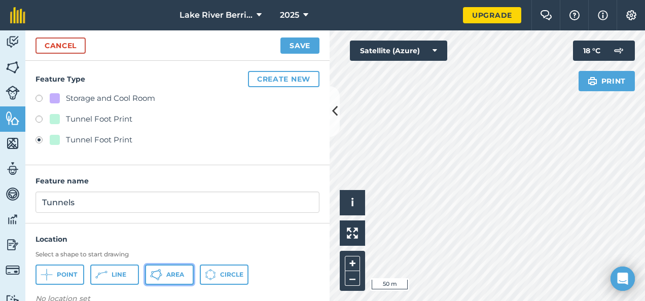
click at [169, 275] on span "Area" at bounding box center [175, 275] width 18 height 8
click at [300, 46] on button "Save" at bounding box center [299, 46] width 39 height 16
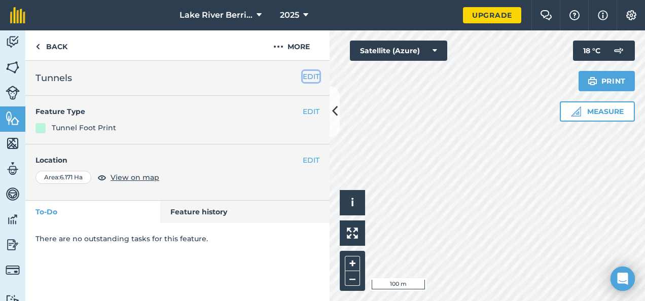
click at [308, 75] on button "EDIT" at bounding box center [311, 76] width 17 height 11
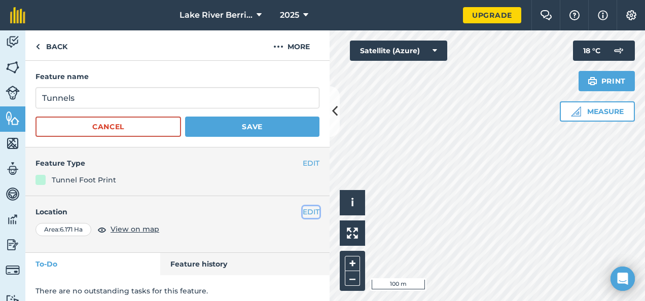
click at [306, 210] on button "EDIT" at bounding box center [311, 211] width 17 height 11
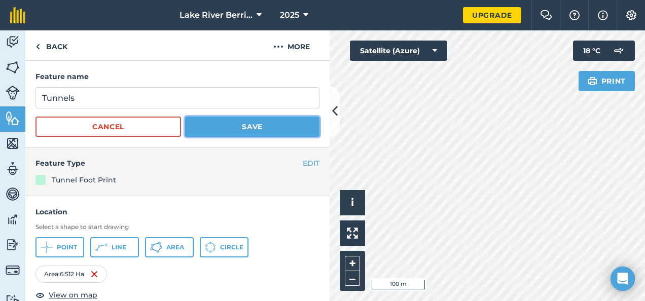
click at [243, 124] on button "Save" at bounding box center [252, 127] width 134 height 20
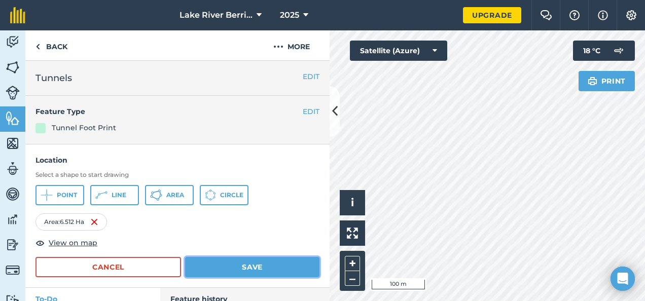
click at [246, 266] on button "Save" at bounding box center [252, 267] width 134 height 20
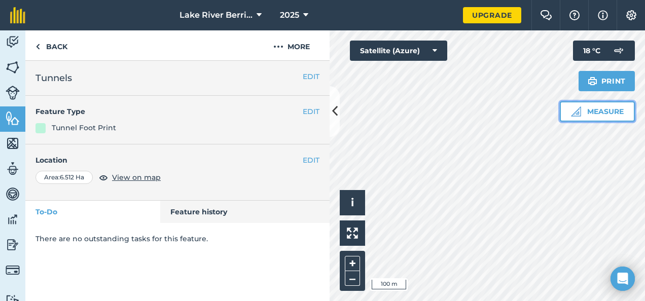
click at [602, 109] on button "Measure" at bounding box center [597, 111] width 75 height 20
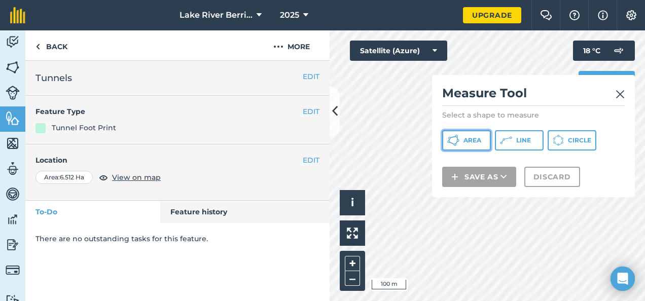
click at [470, 139] on span "Area" at bounding box center [472, 140] width 18 height 8
click at [332, 118] on icon at bounding box center [335, 111] width 6 height 18
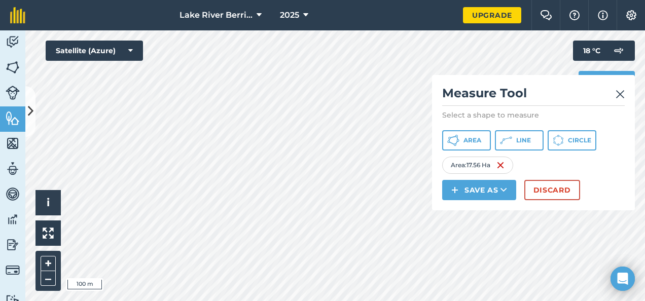
click at [483, 170] on div "Area : 17.56 Ha" at bounding box center [477, 165] width 71 height 17
